Goal: Navigation & Orientation: Find specific page/section

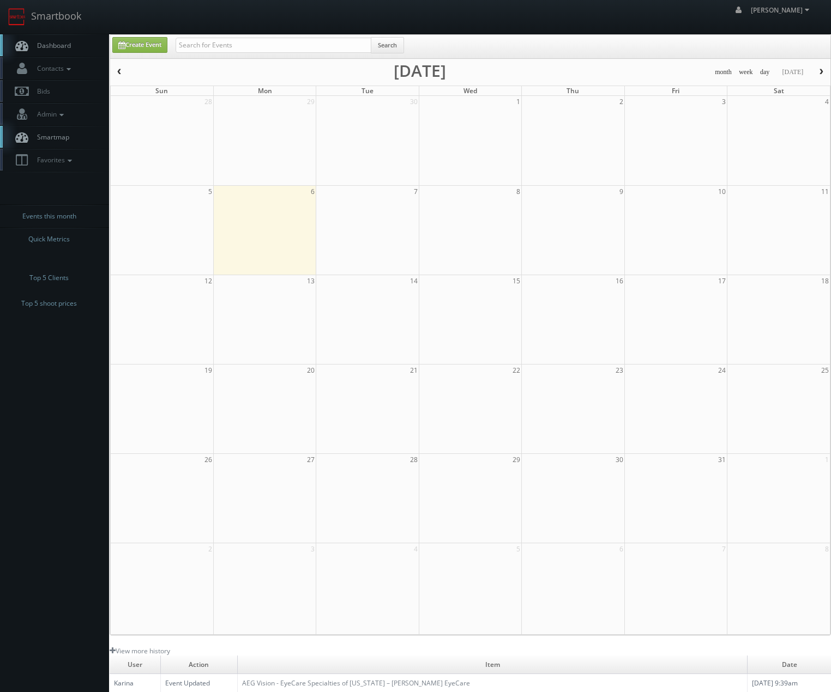
click at [40, 135] on span "Smartmap" at bounding box center [51, 136] width 38 height 9
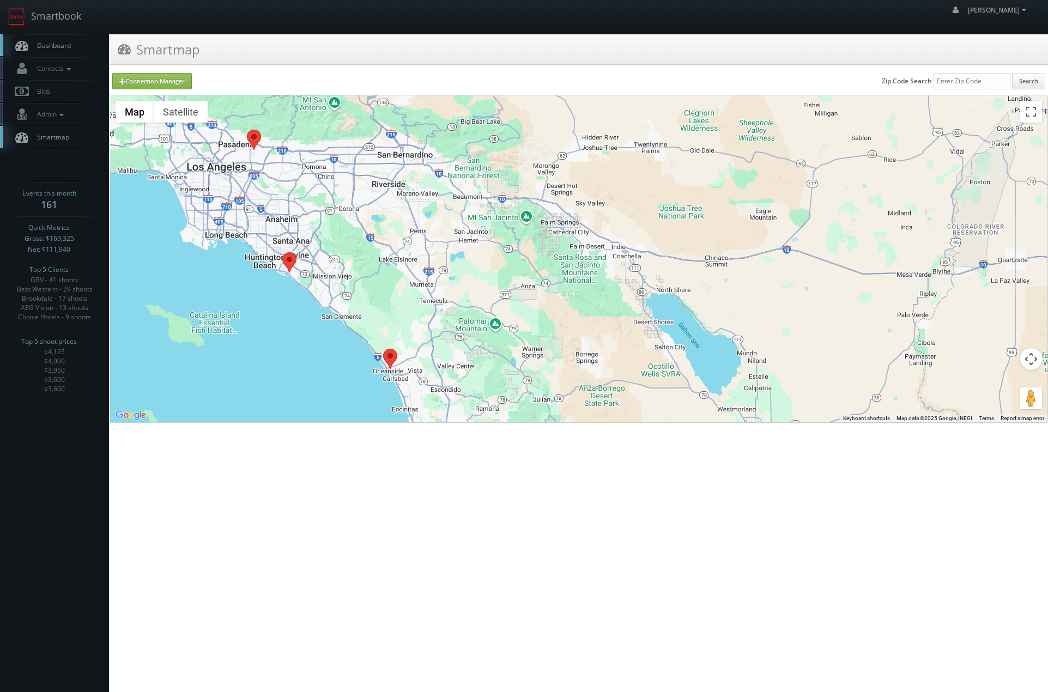
click at [383, 349] on area at bounding box center [383, 349] width 0 height 0
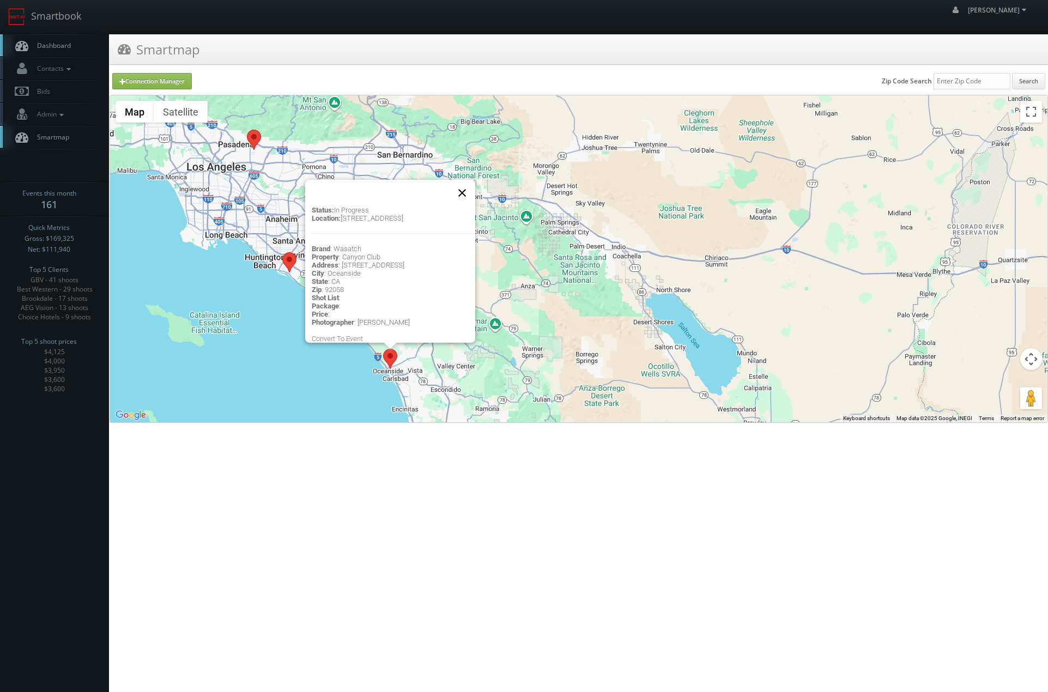
click at [469, 184] on button "Close" at bounding box center [462, 193] width 26 height 26
